Goal: Task Accomplishment & Management: Manage account settings

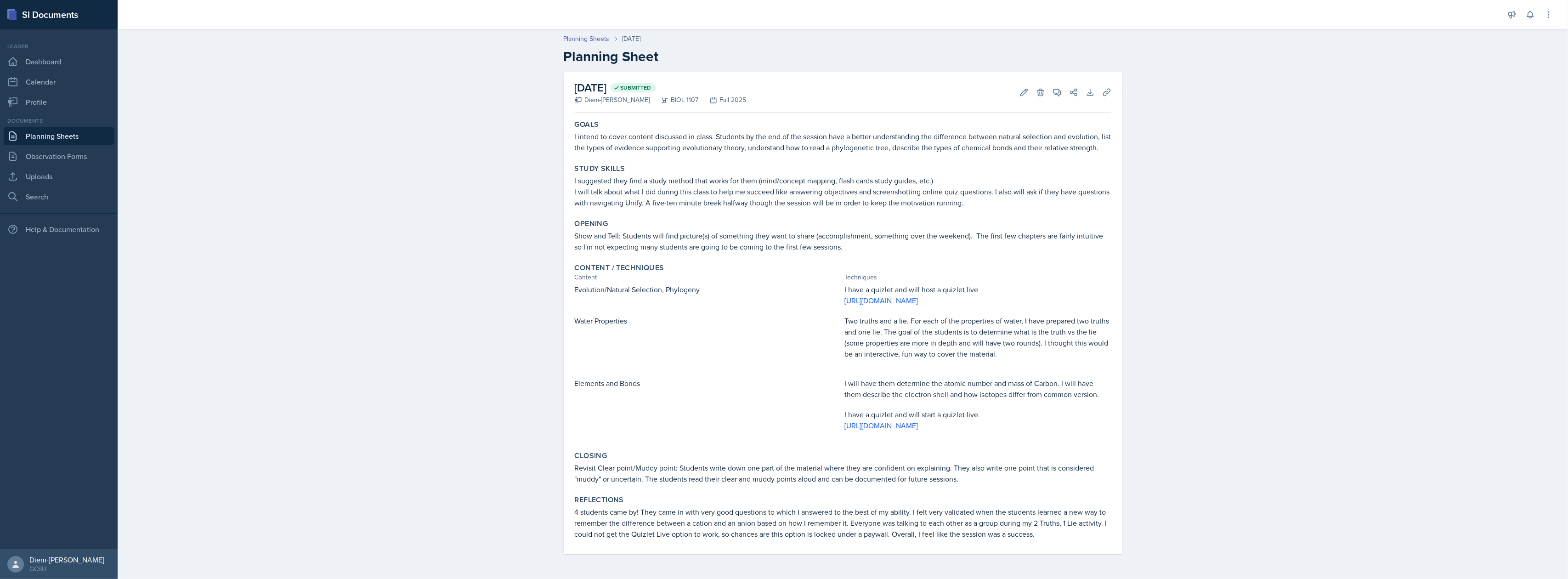
scroll to position [19, 0]
click at [883, 424] on link "[URL][DOMAIN_NAME]" at bounding box center [881, 426] width 74 height 10
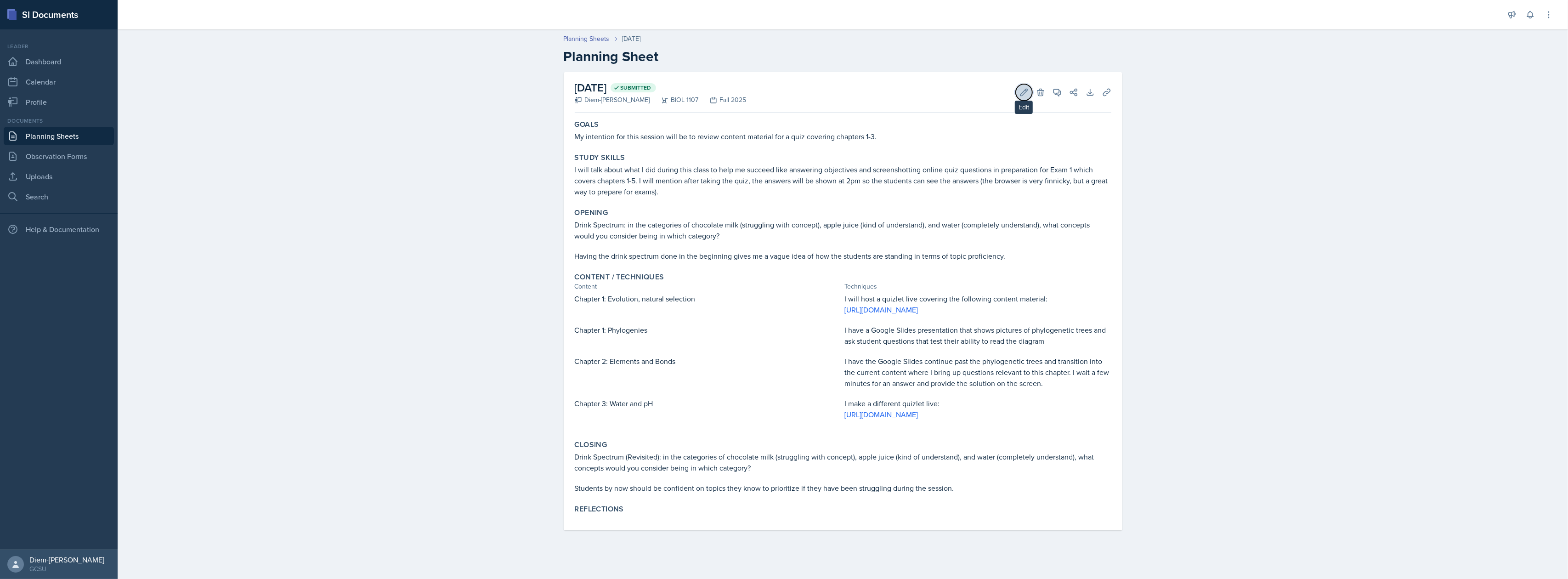
click at [1017, 91] on button "Edit" at bounding box center [1024, 92] width 16 height 16
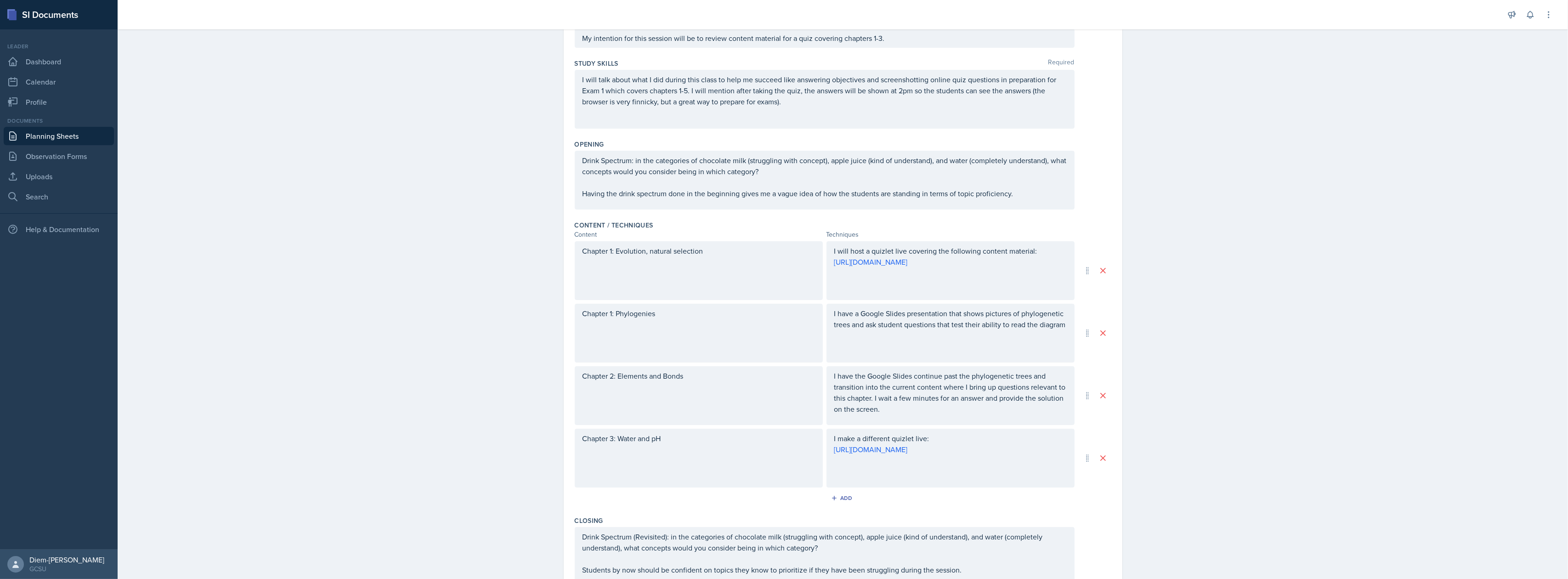
scroll to position [233, 0]
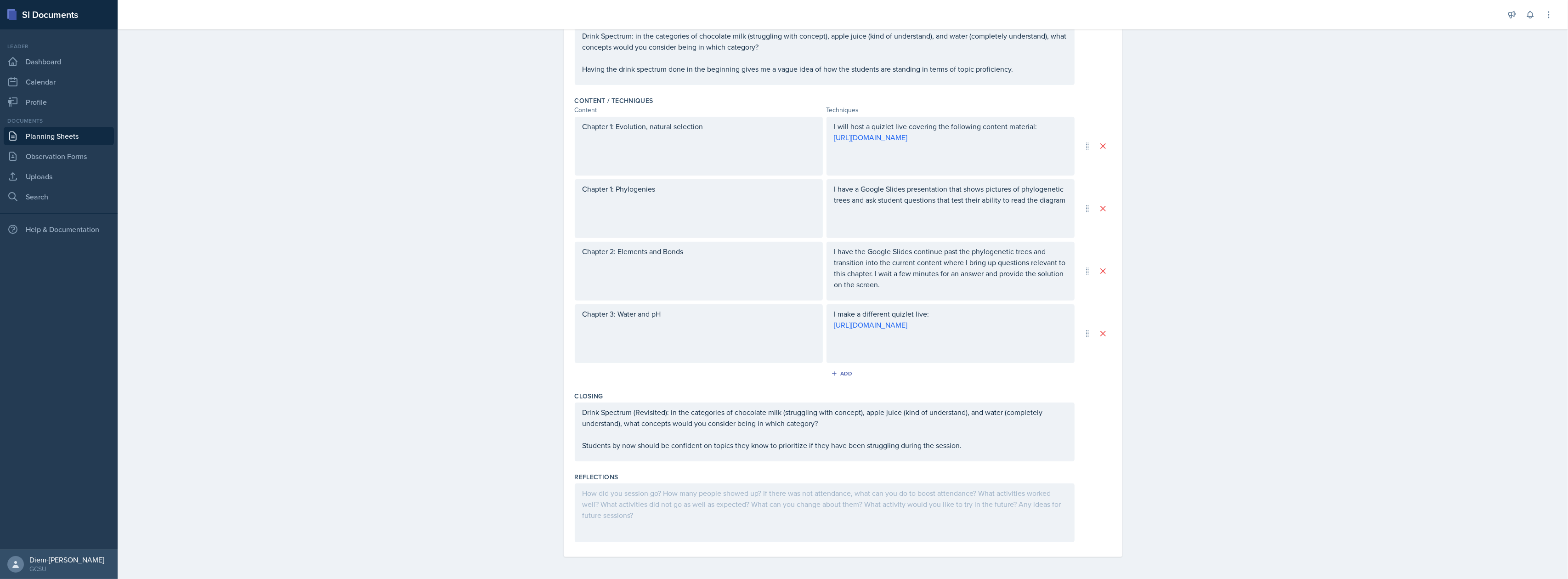
click at [1004, 156] on div "I will host a quizlet live covering the following content material: https://qui…" at bounding box center [951, 146] width 248 height 59
click at [1043, 138] on p "I will host a quizlet live covering the following content material:" at bounding box center [951, 142] width 233 height 11
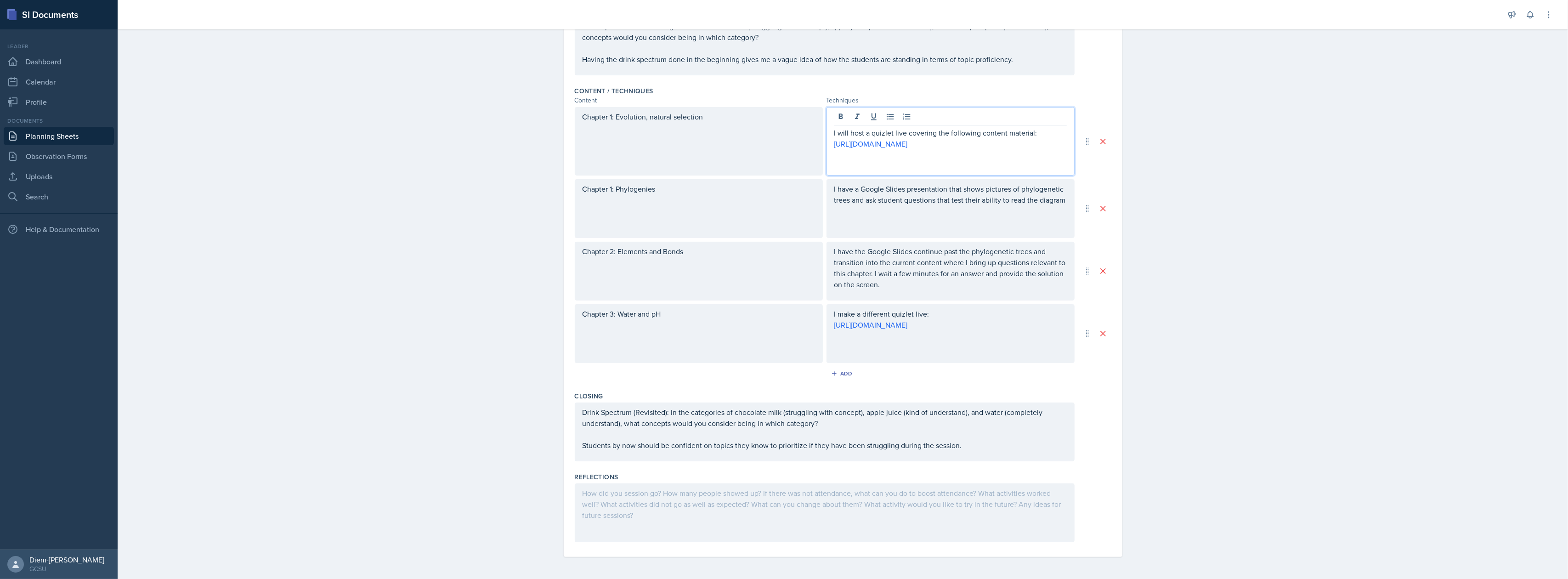
scroll to position [249, 0]
click at [958, 164] on p "If quizlet does not cooperate, then Knowt link will be used:" at bounding box center [951, 158] width 233 height 11
click at [987, 164] on p "If quizlet does not cooperate, then Knowt link will be used:" at bounding box center [951, 158] width 233 height 11
click at [978, 164] on p "If quizlet does not cooperate, then Knowt link will be used:" at bounding box center [951, 158] width 233 height 11
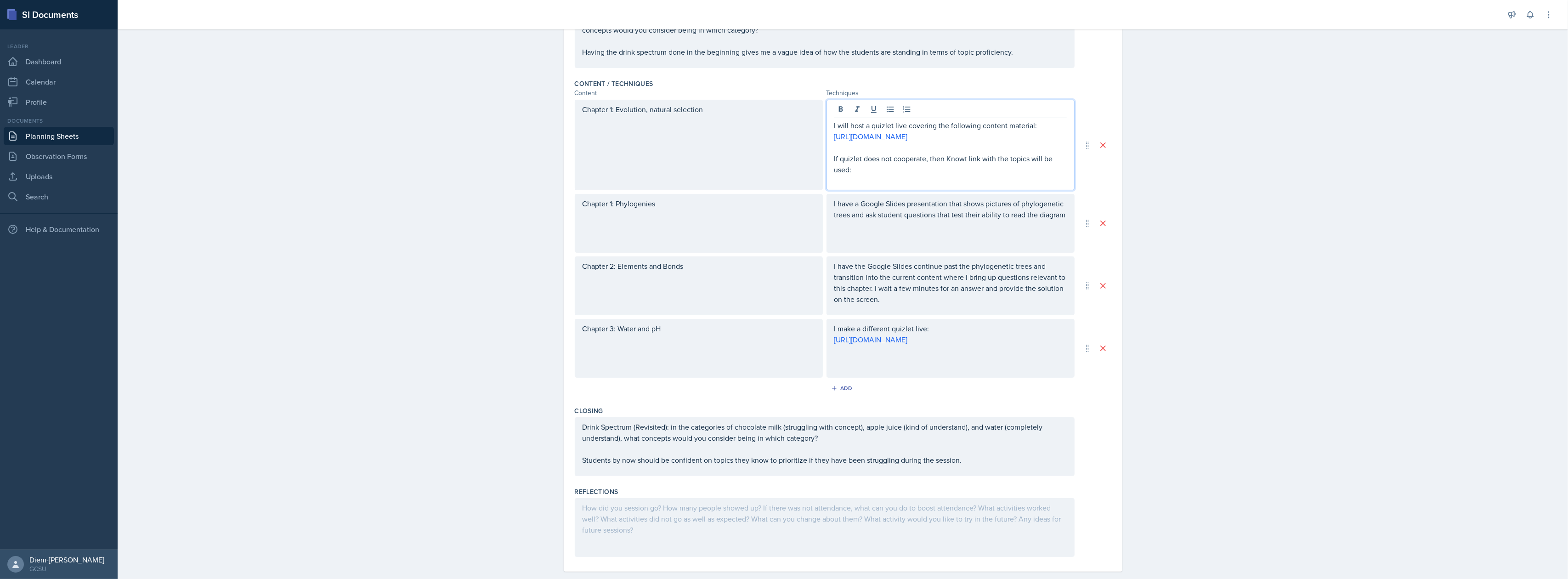
click at [1000, 186] on p at bounding box center [951, 181] width 233 height 11
click at [954, 253] on div "I have a Google Slides presentation that shows pictures of phylogenetic trees a…" at bounding box center [951, 223] width 248 height 59
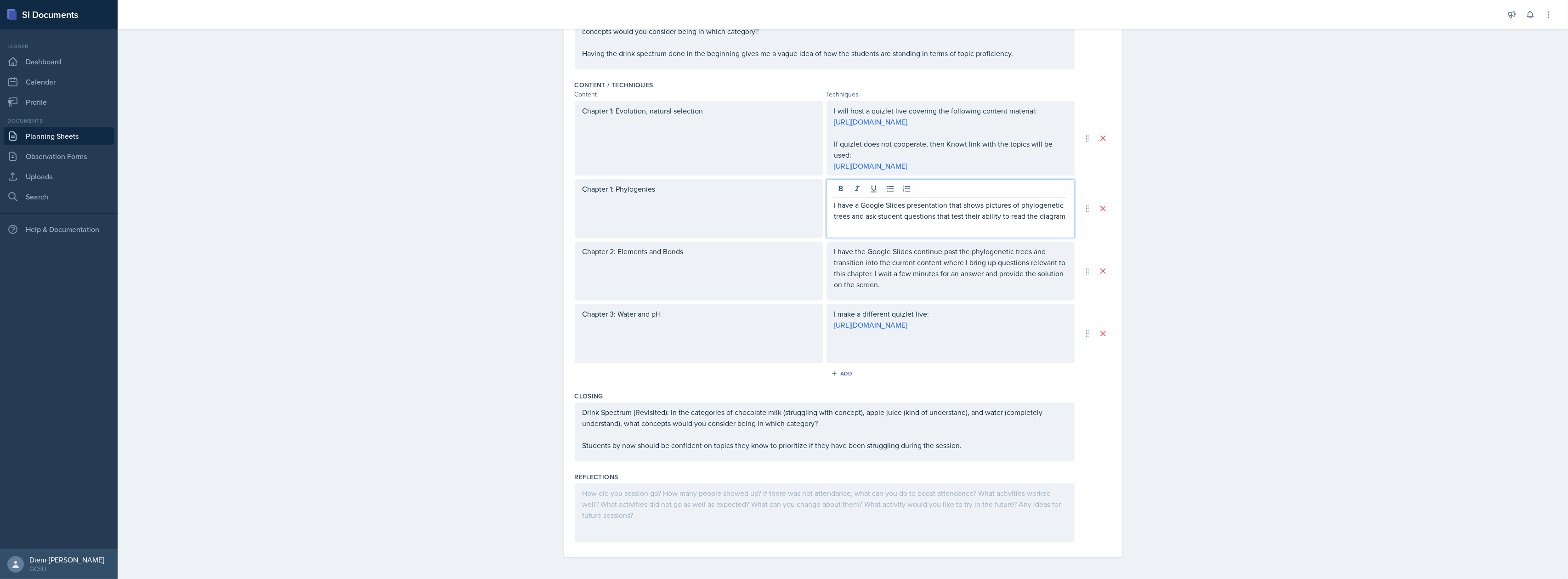
click at [950, 286] on p "I have the Google Slides continue past the phylogenetic trees and transition in…" at bounding box center [951, 268] width 233 height 44
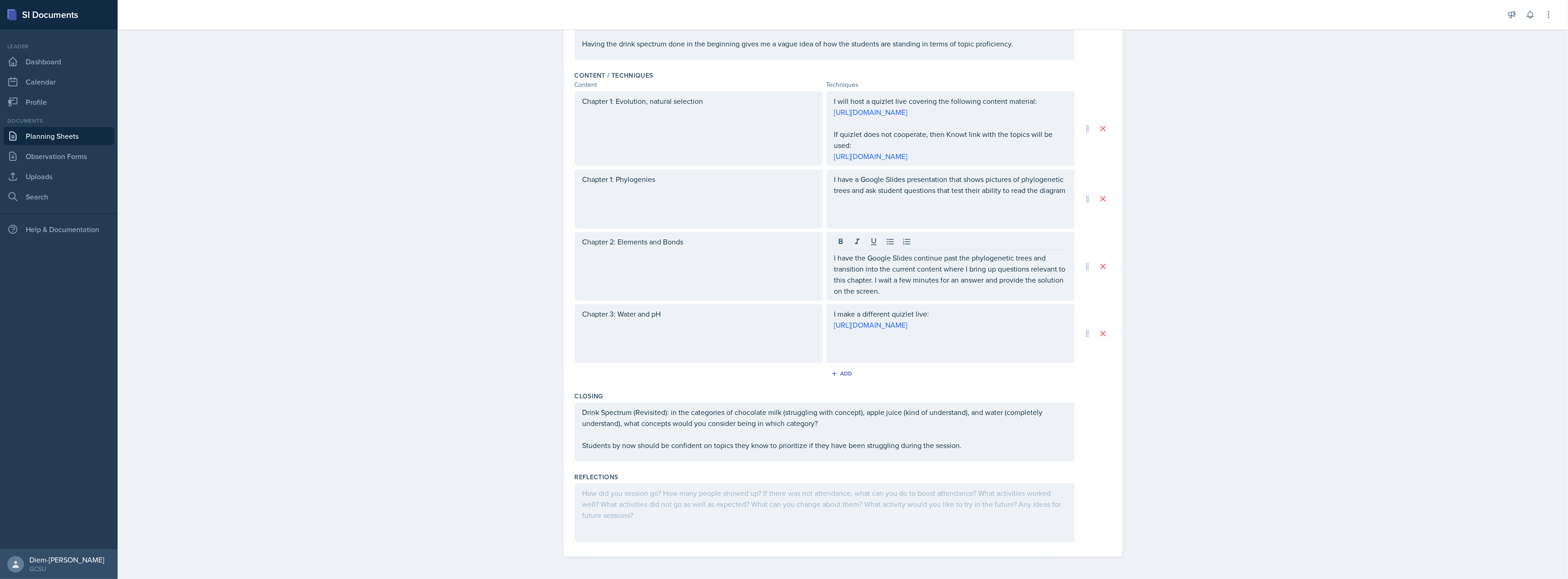
click at [954, 361] on div "I make a different quizlet live: https://quizlet.com/936386292/properties-of-wa…" at bounding box center [951, 334] width 248 height 59
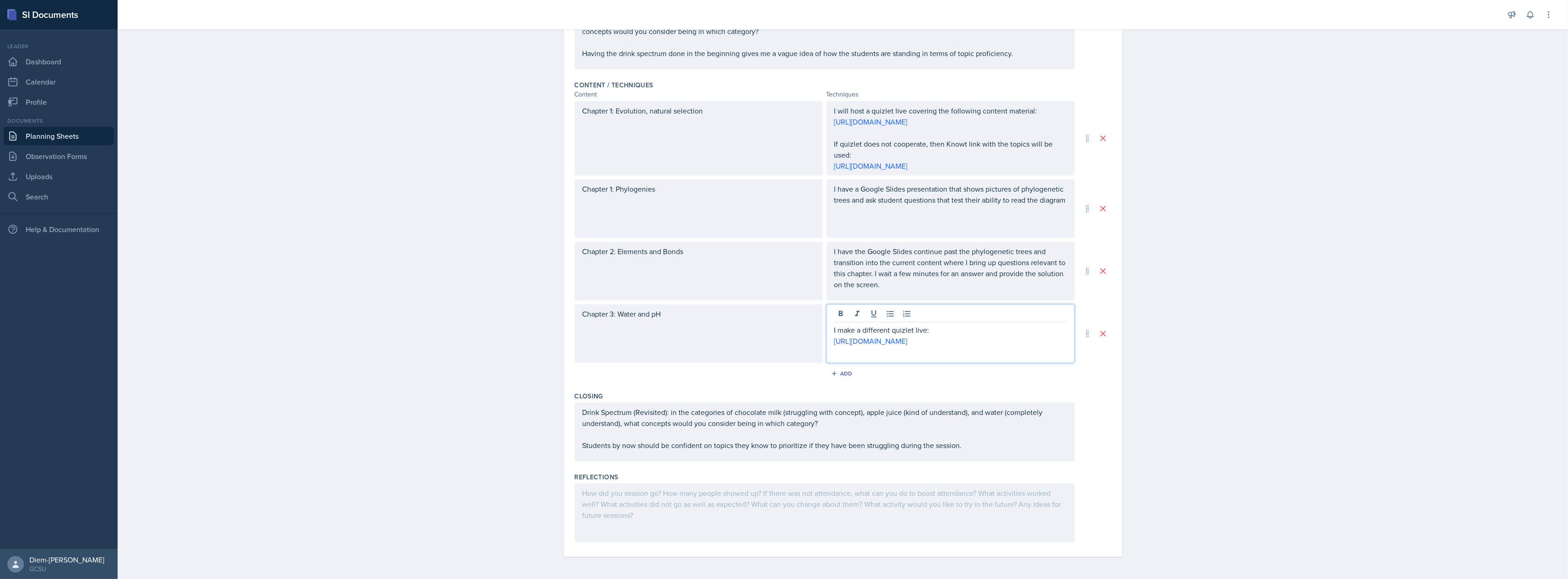
click at [861, 127] on p at bounding box center [951, 133] width 233 height 11
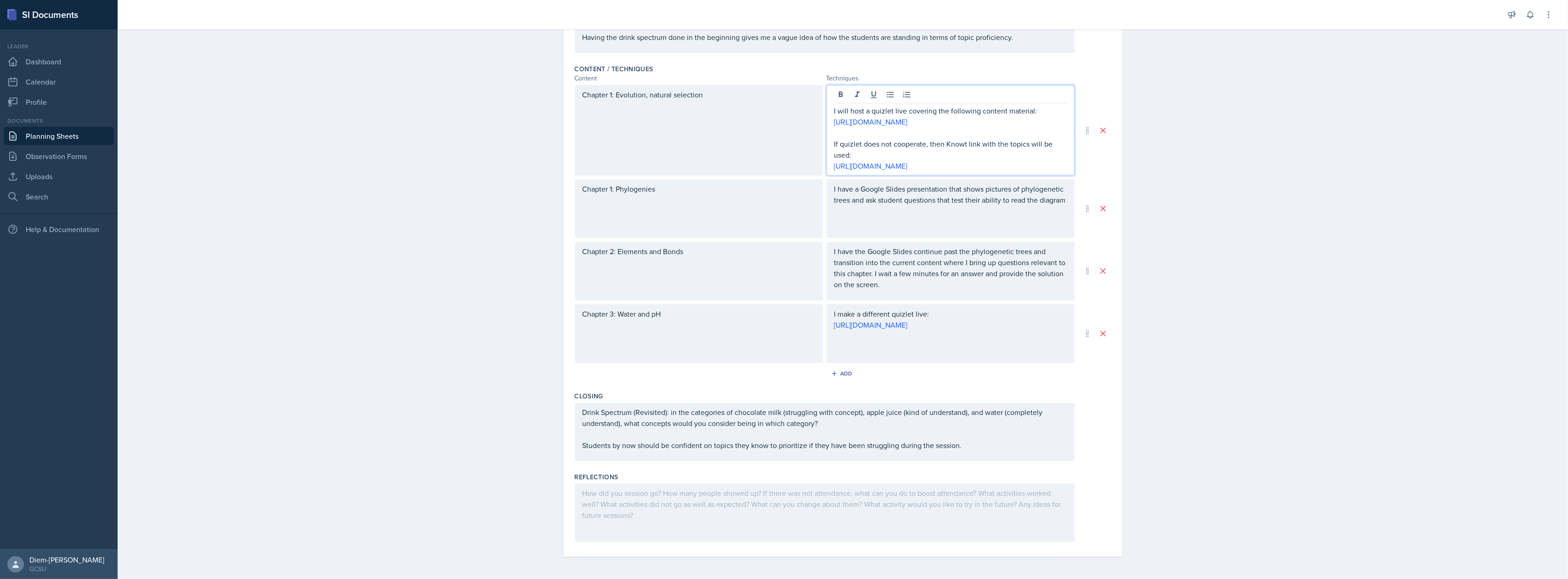
click at [945, 155] on p "If quizlet does not cooperate, then Knowt link with the topics will be used:" at bounding box center [951, 149] width 233 height 22
click at [898, 170] on p "https://knowt.com/materials" at bounding box center [951, 166] width 233 height 11
click at [901, 164] on link "https://knowt.com/materials" at bounding box center [871, 166] width 74 height 10
click at [898, 226] on div "I have a Google Slides presentation that shows pictures of phylogenetic trees a…" at bounding box center [951, 208] width 248 height 59
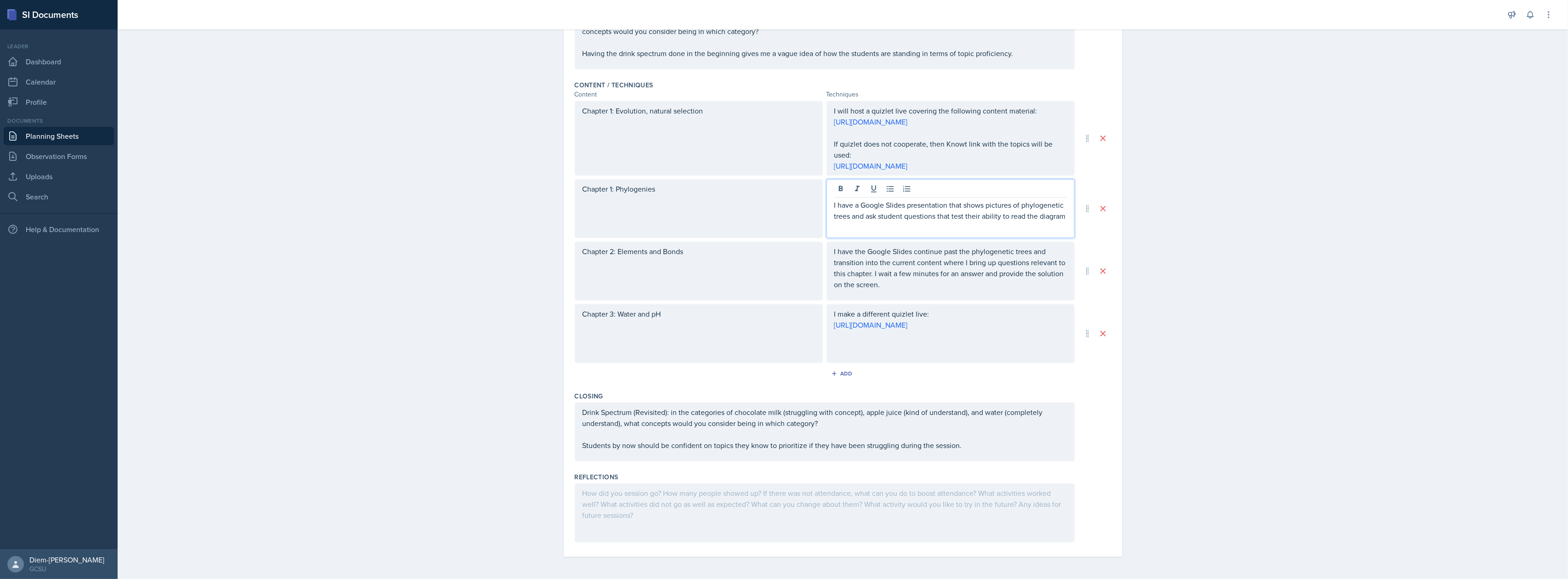
scroll to position [260, 0]
click at [774, 222] on div "Chapter 1: Phylogenies" at bounding box center [699, 208] width 248 height 59
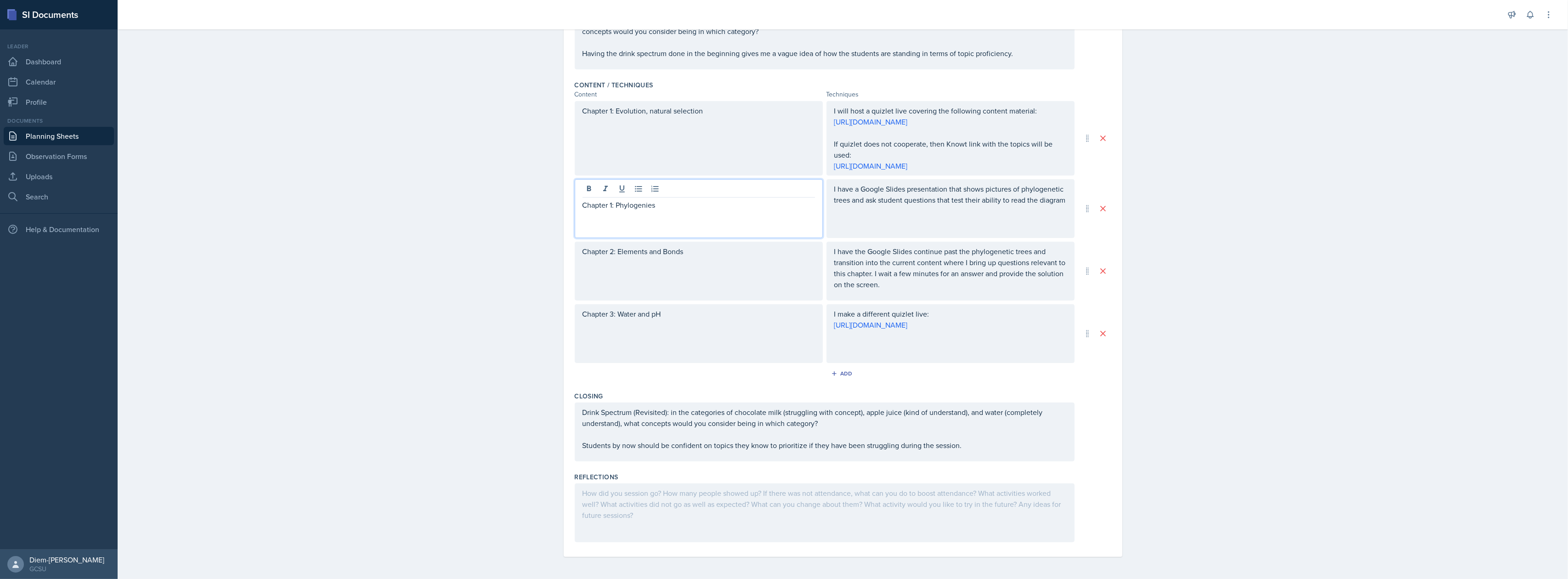
scroll to position [0, 0]
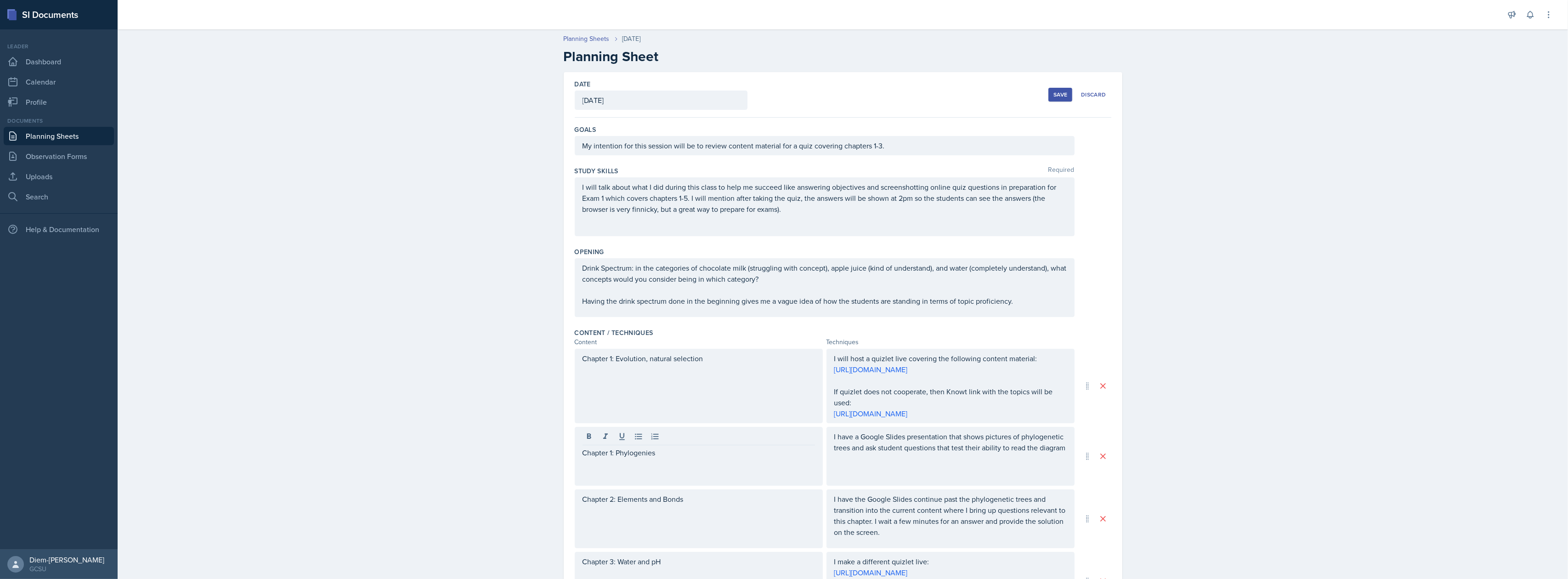
click at [1054, 94] on div "Save" at bounding box center [1060, 94] width 14 height 7
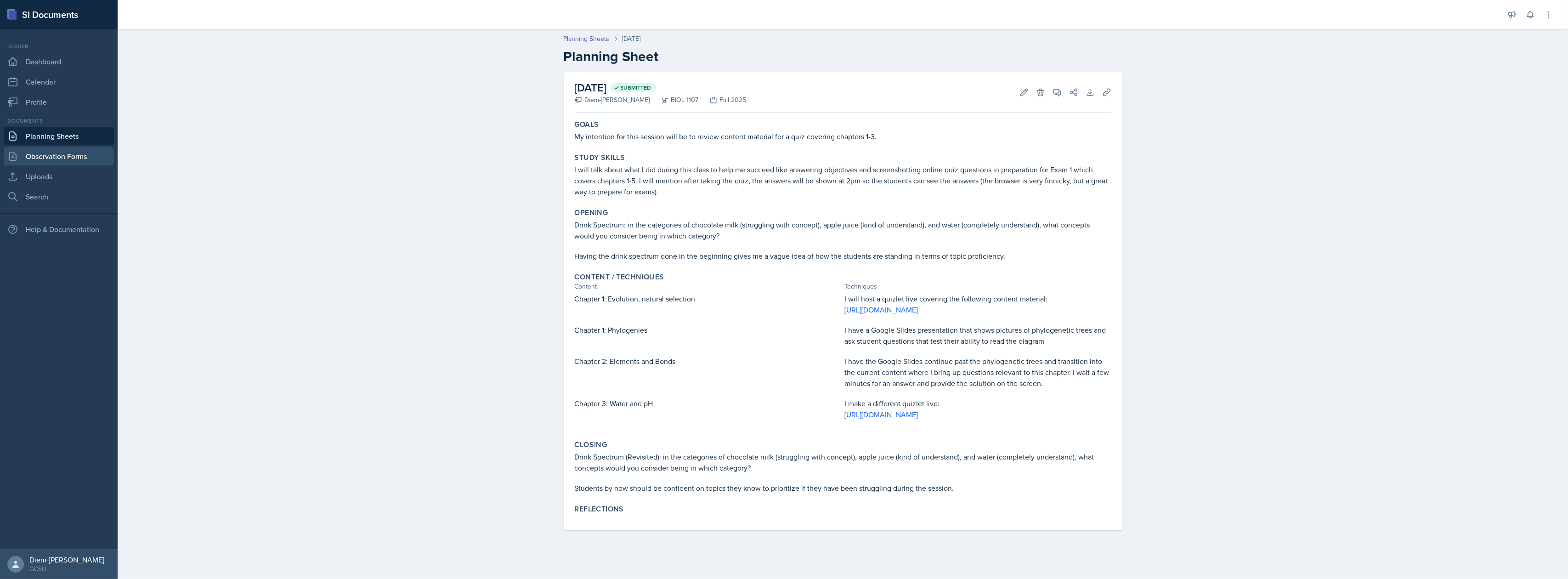
click at [74, 153] on link "Observation Forms" at bounding box center [58, 156] width 110 height 18
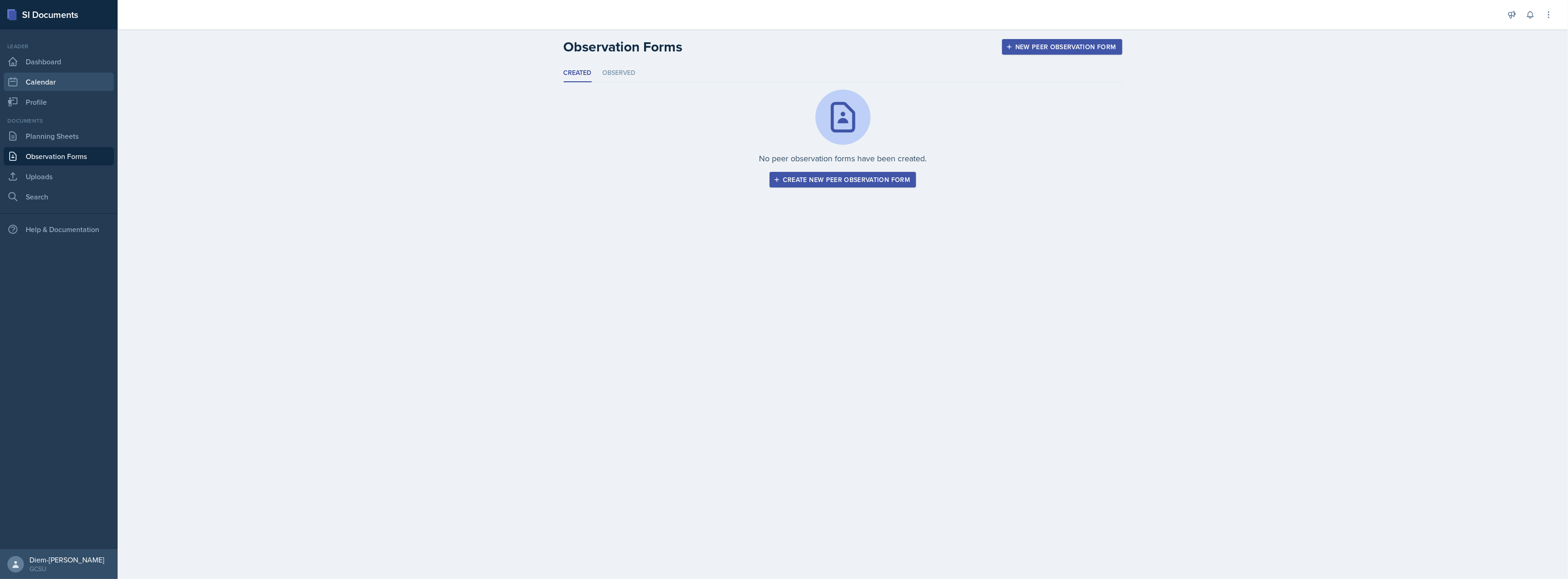
click at [54, 89] on link "Calendar" at bounding box center [58, 82] width 110 height 18
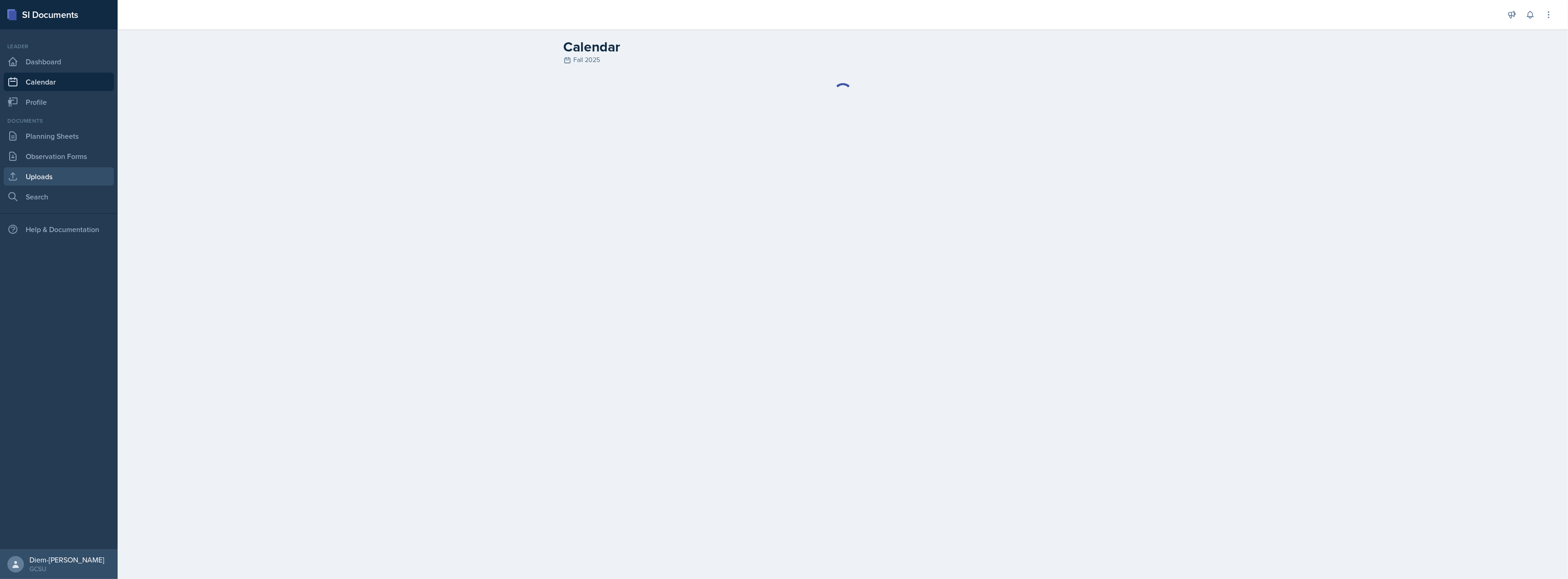
click at [60, 171] on link "Uploads" at bounding box center [58, 177] width 110 height 18
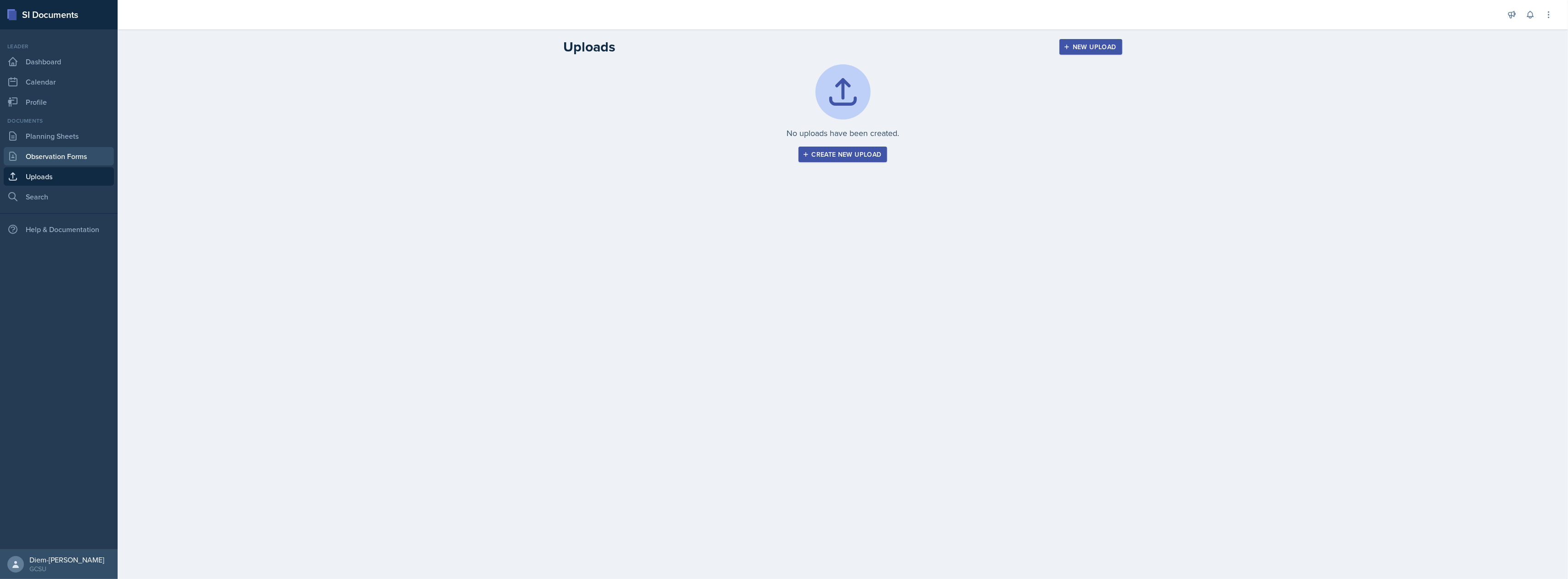
click at [56, 147] on link "Observation Forms" at bounding box center [58, 156] width 110 height 18
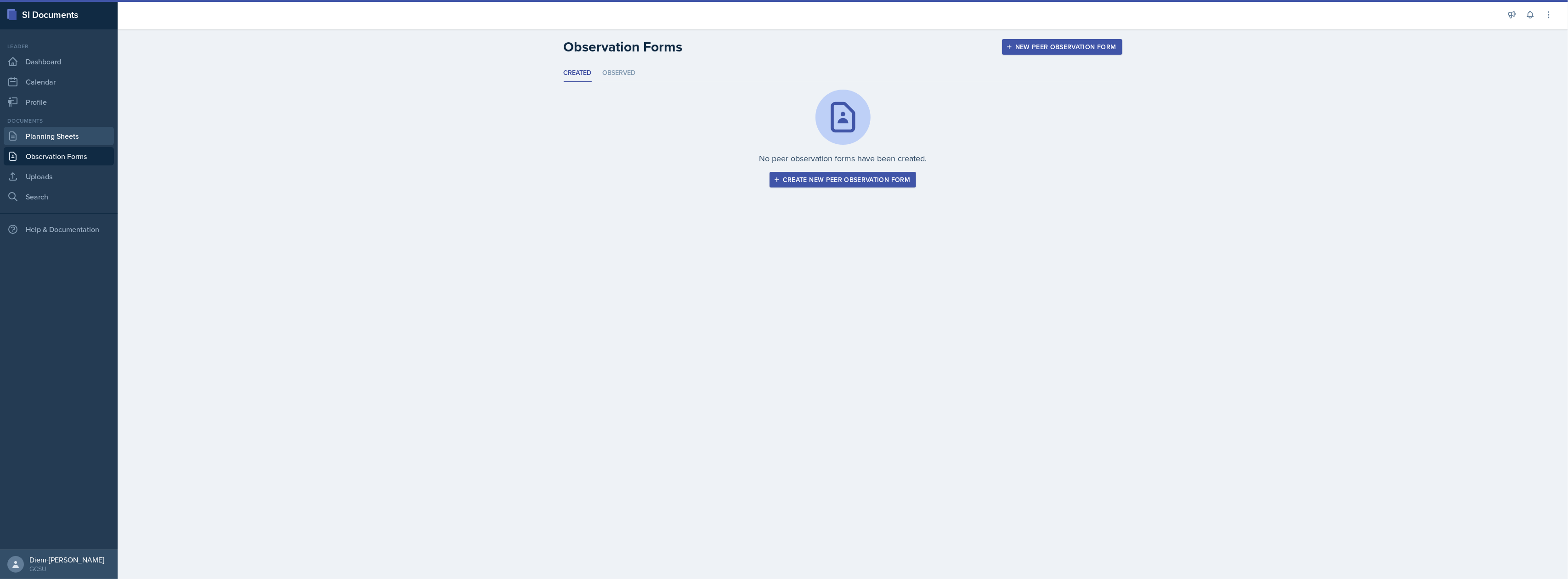
click at [56, 138] on link "Planning Sheets" at bounding box center [58, 136] width 110 height 18
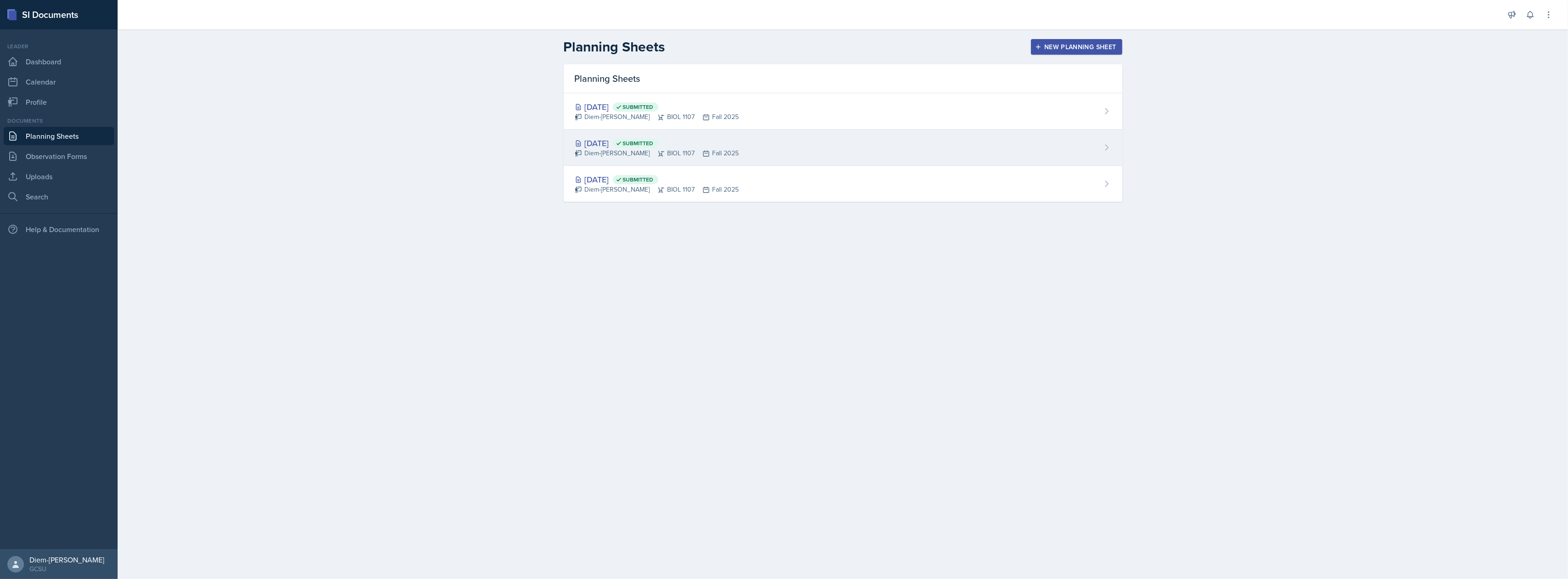
click at [761, 150] on div "Aug 26th, 2025 Submitted Diem-Linh Hoang BIOL 1107 Fall 2025" at bounding box center [843, 148] width 559 height 37
